Goal: Task Accomplishment & Management: Use online tool/utility

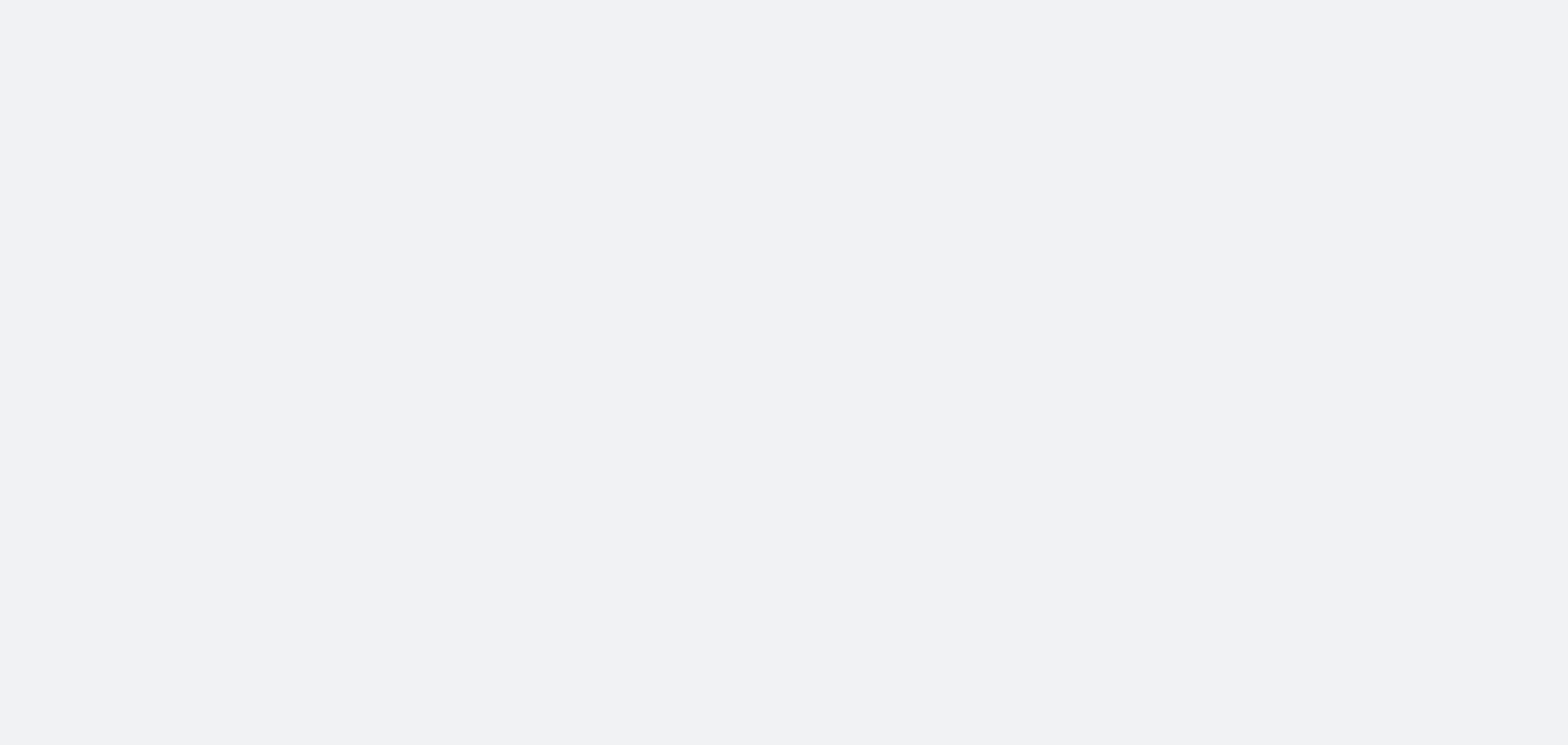
drag, startPoint x: 0, startPoint y: 0, endPoint x: 181, endPoint y: 157, distance: 239.6
click at [181, 157] on body at bounding box center [784, 372] width 1568 height 745
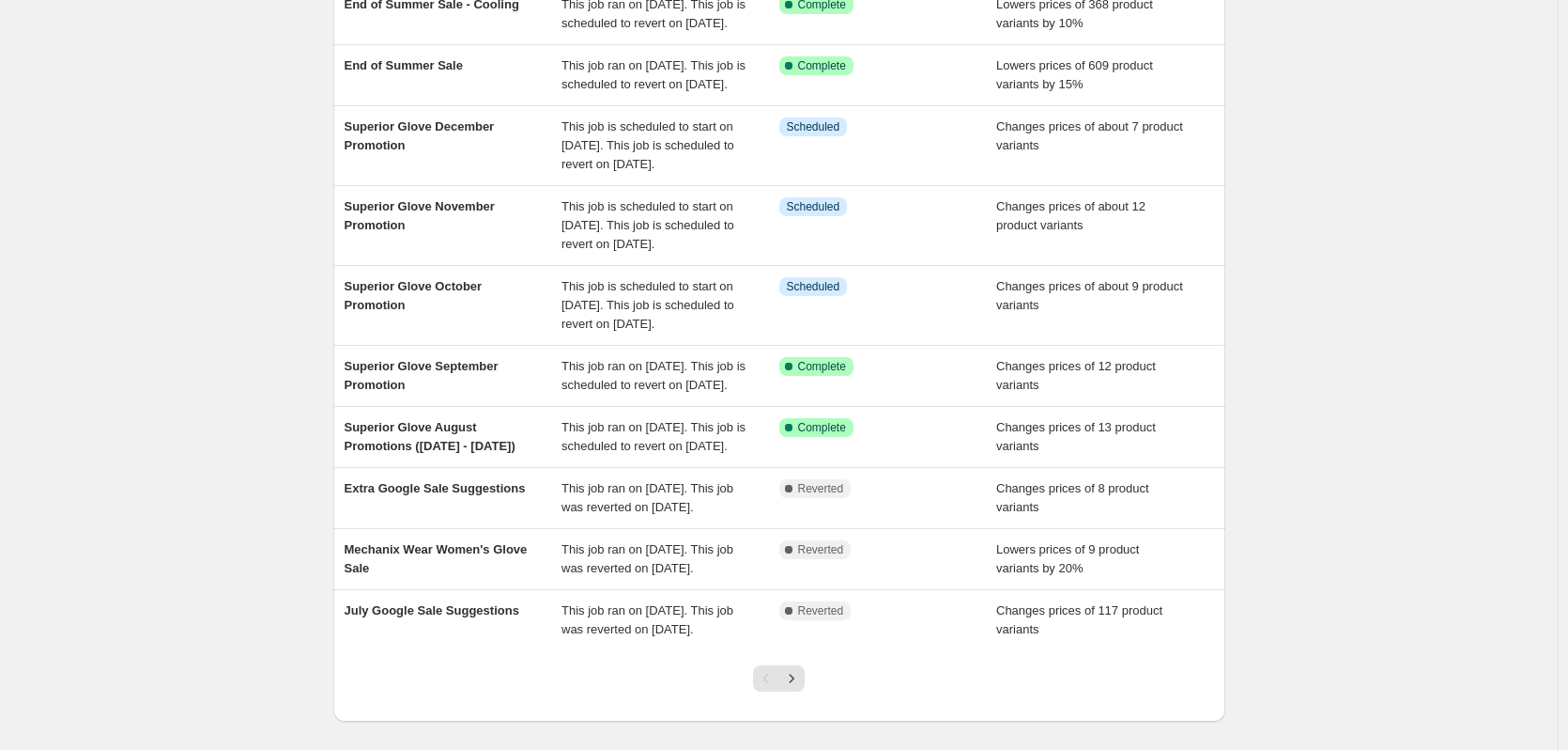
scroll to position [282, 0]
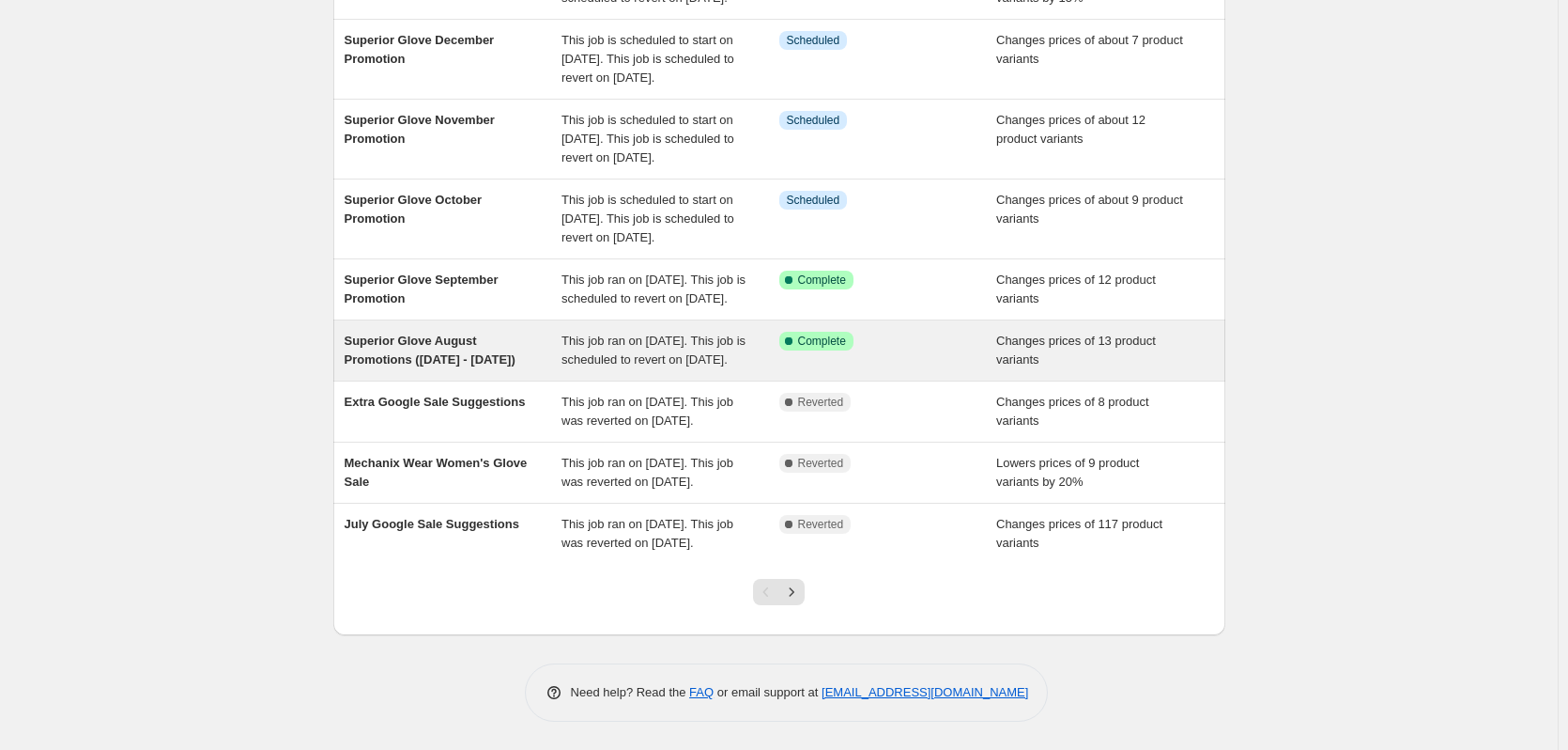
click at [465, 366] on span "Superior Glove August Promotions ([DATE] - [DATE])" at bounding box center [430, 349] width 171 height 32
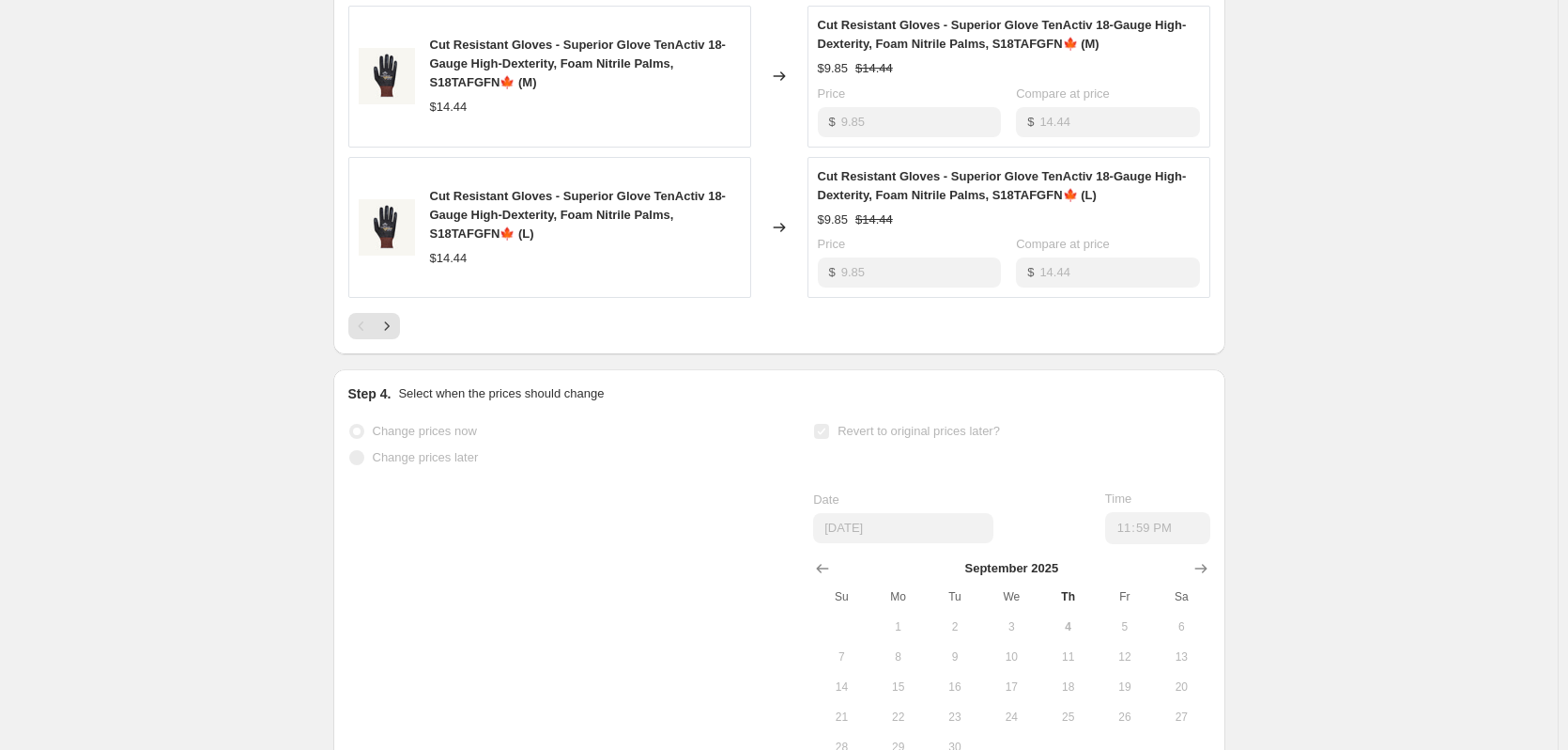
scroll to position [1597, 0]
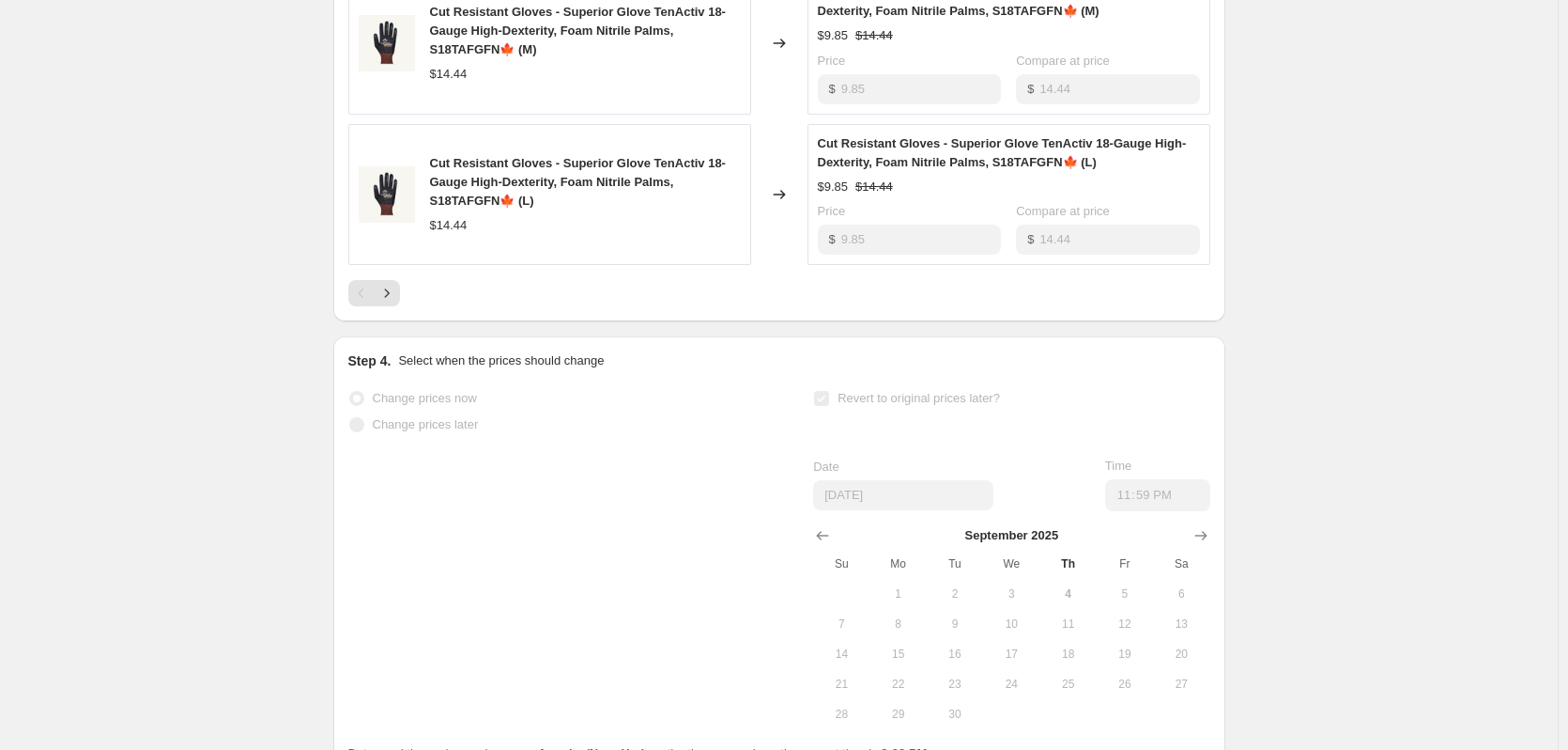
click at [408, 306] on div at bounding box center [779, 293] width 862 height 27
click at [396, 302] on icon "Next" at bounding box center [387, 293] width 19 height 19
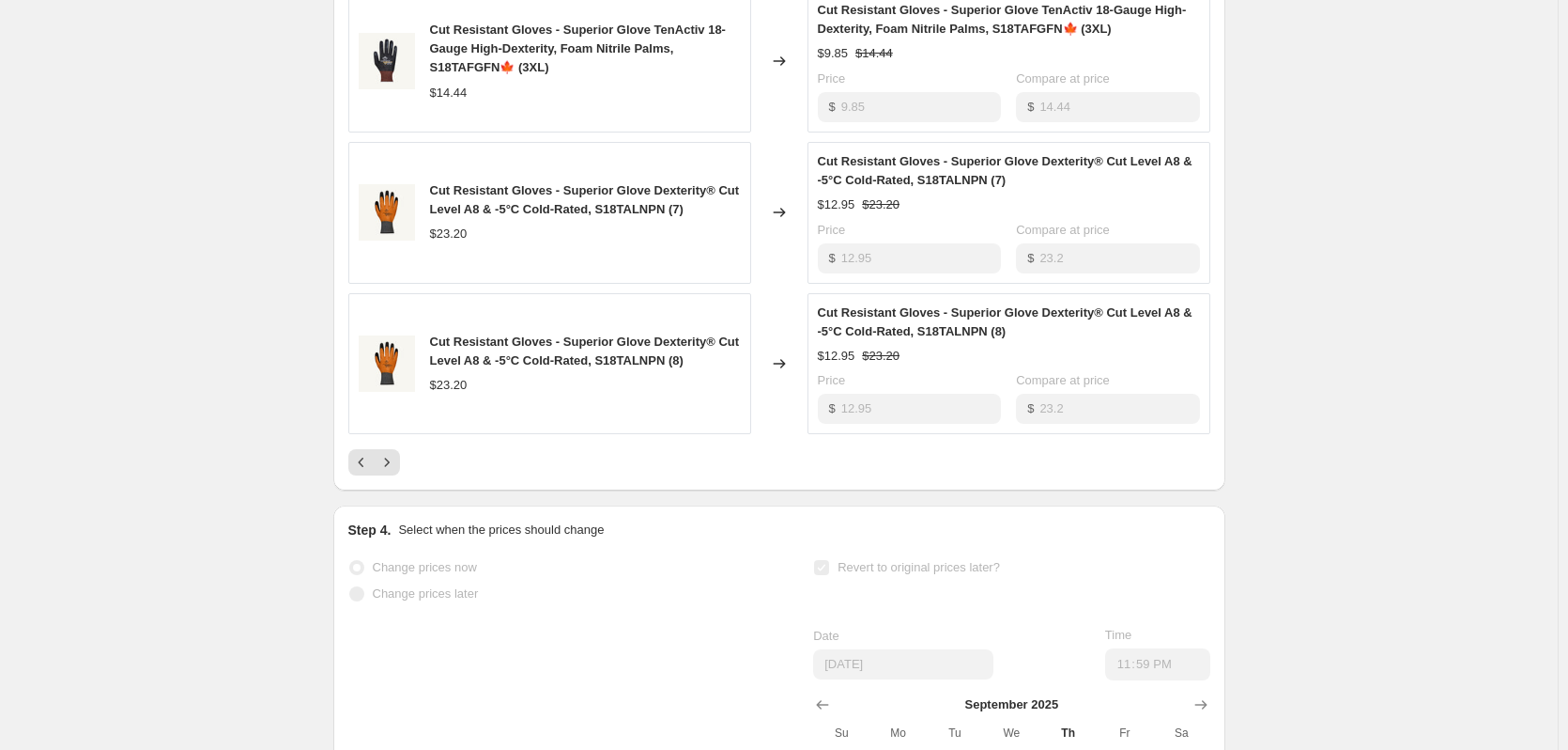
scroll to position [1409, 0]
